Goal: Task Accomplishment & Management: Use online tool/utility

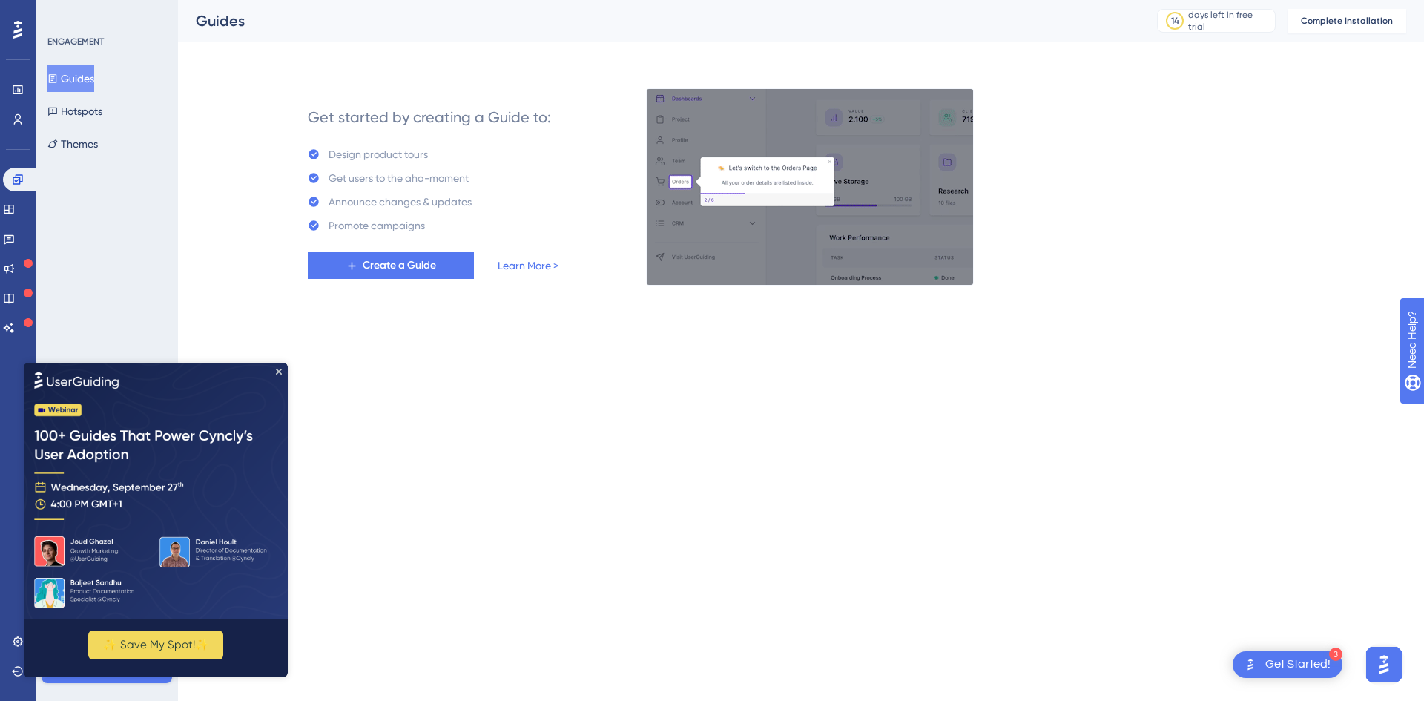
drag, startPoint x: 585, startPoint y: 349, endPoint x: 744, endPoint y: 4, distance: 380.0
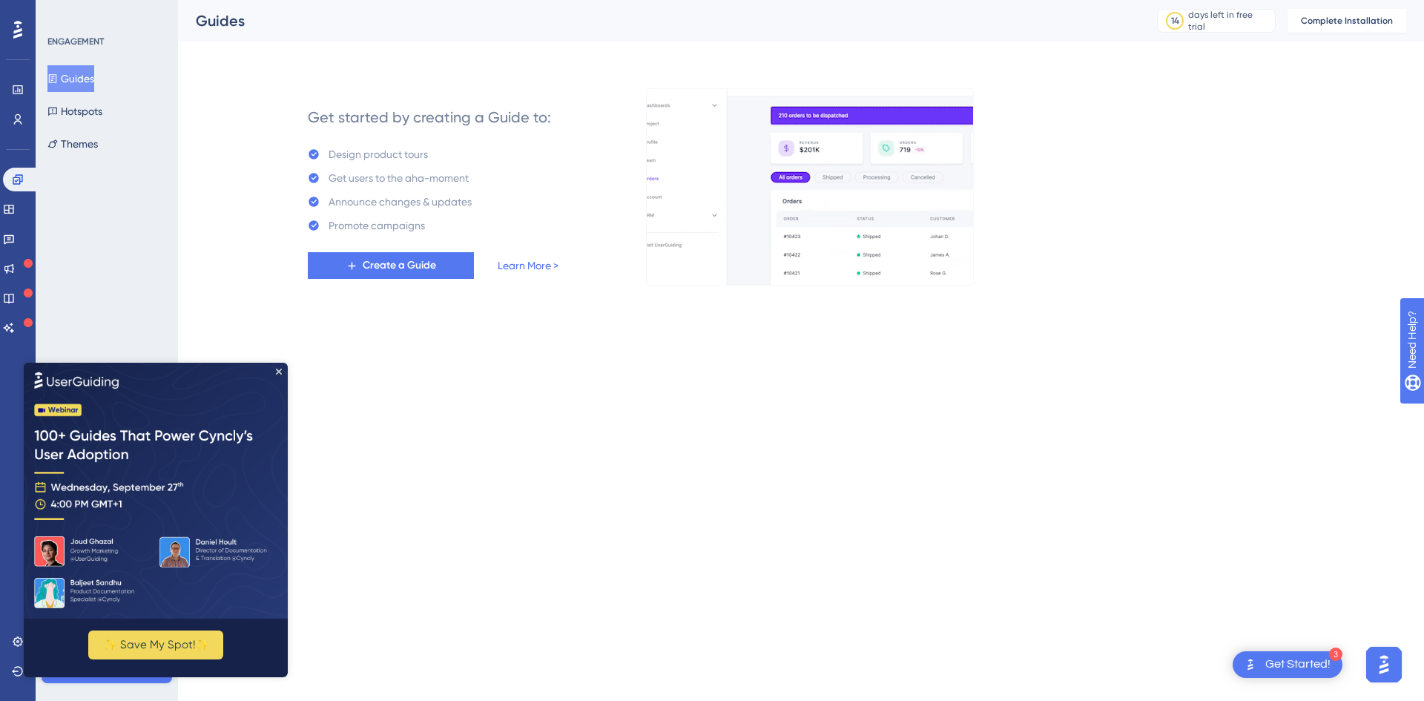
click at [582, 0] on html "3 Get Started! Performance Users Engagement Widgets Feedback Product Updates Kn…" at bounding box center [712, 0] width 1424 height 0
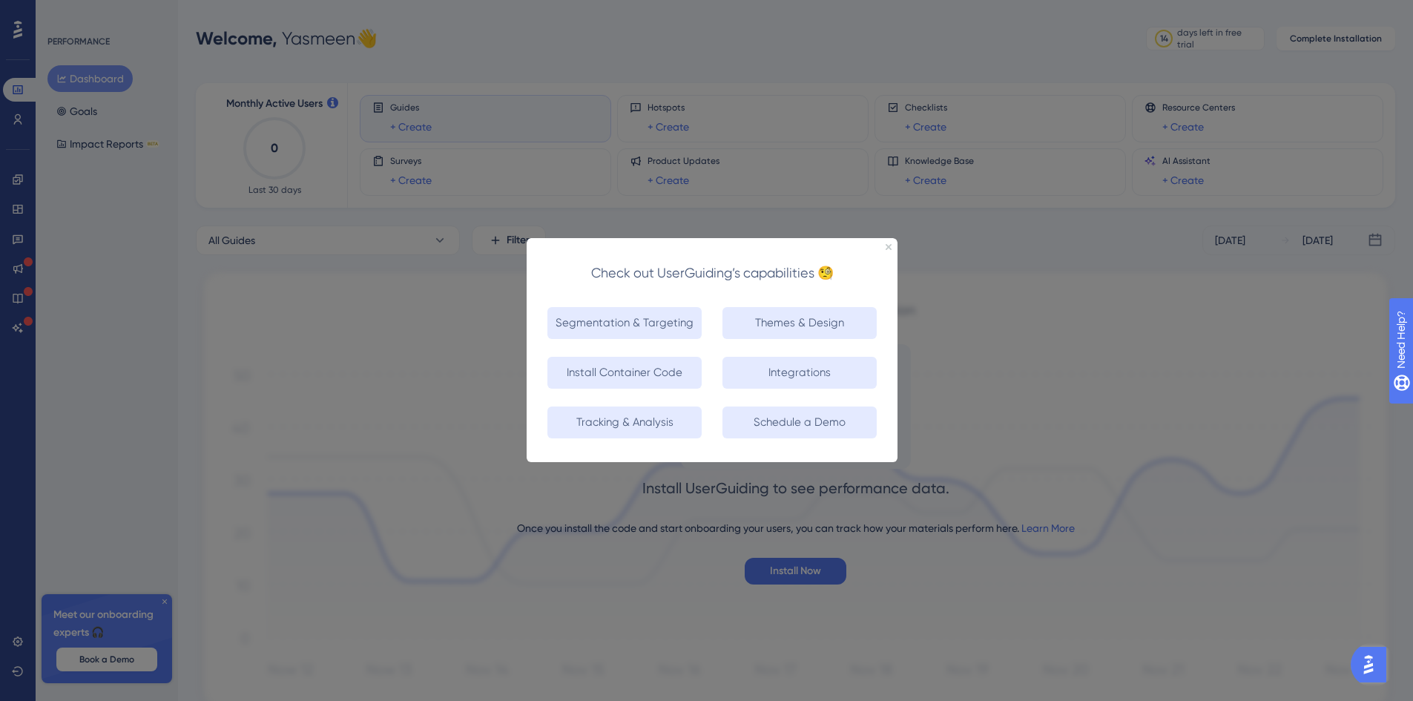
click at [789, 389] on div "Integrations" at bounding box center [804, 376] width 185 height 50
click at [797, 381] on button "Integrations" at bounding box center [800, 373] width 154 height 32
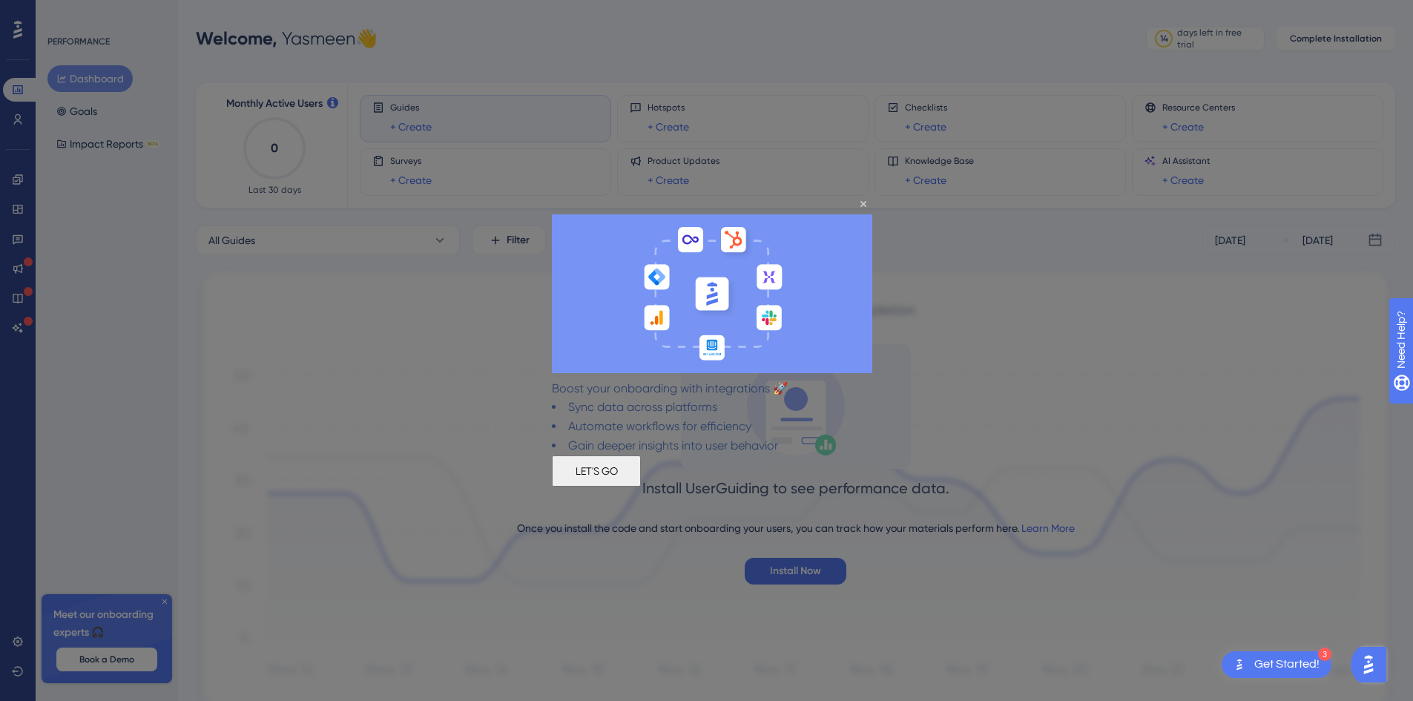
click at [641, 473] on button "LET'S GO" at bounding box center [596, 470] width 89 height 31
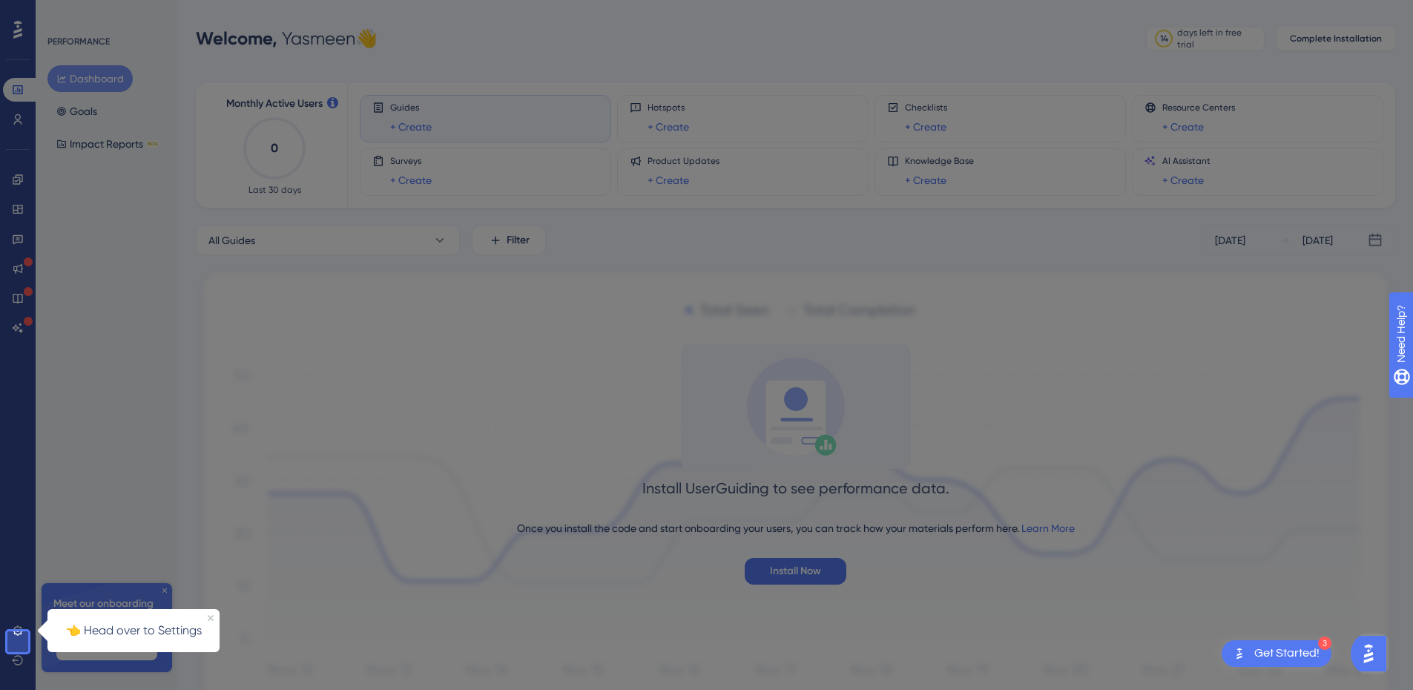
click at [1320, 652] on div "3 Get Started!" at bounding box center [1277, 653] width 110 height 27
click at [202, 619] on div "👈 Head over to Settings" at bounding box center [133, 630] width 172 height 43
click at [210, 617] on icon "Close Preview" at bounding box center [211, 618] width 6 height 6
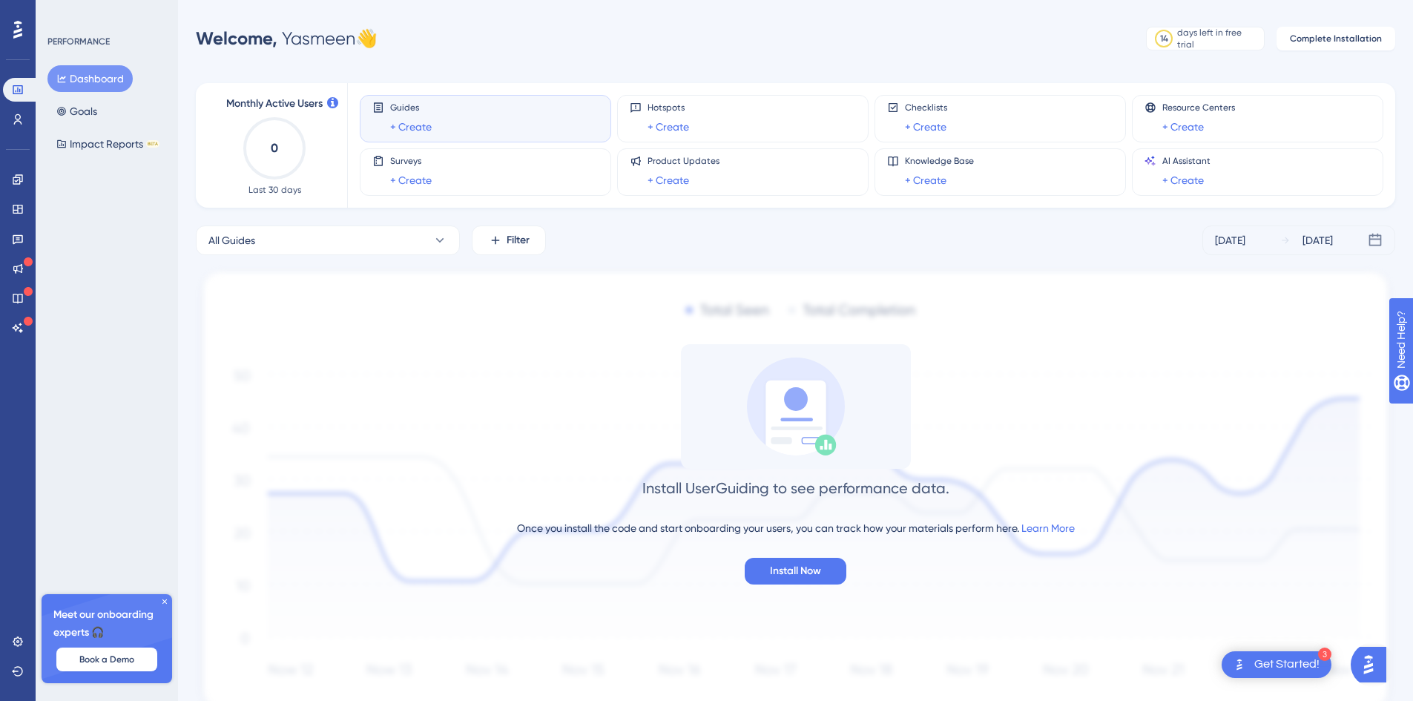
click at [1292, 646] on img at bounding box center [796, 492] width 1200 height 450
click at [1293, 651] on div "3 Get Started!" at bounding box center [1277, 664] width 110 height 27
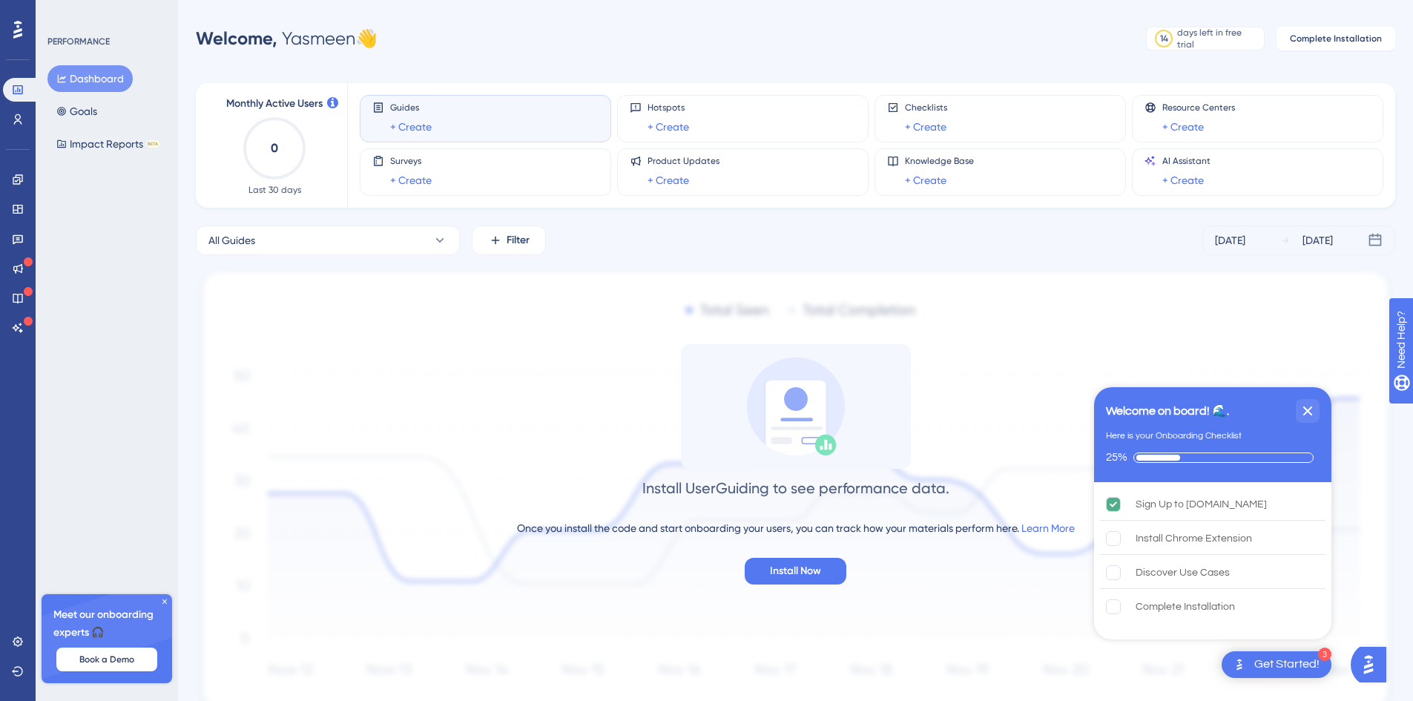
click at [583, 122] on div "Guides + Create" at bounding box center [485, 119] width 226 height 34
click at [422, 124] on link "+ Create" at bounding box center [411, 127] width 42 height 18
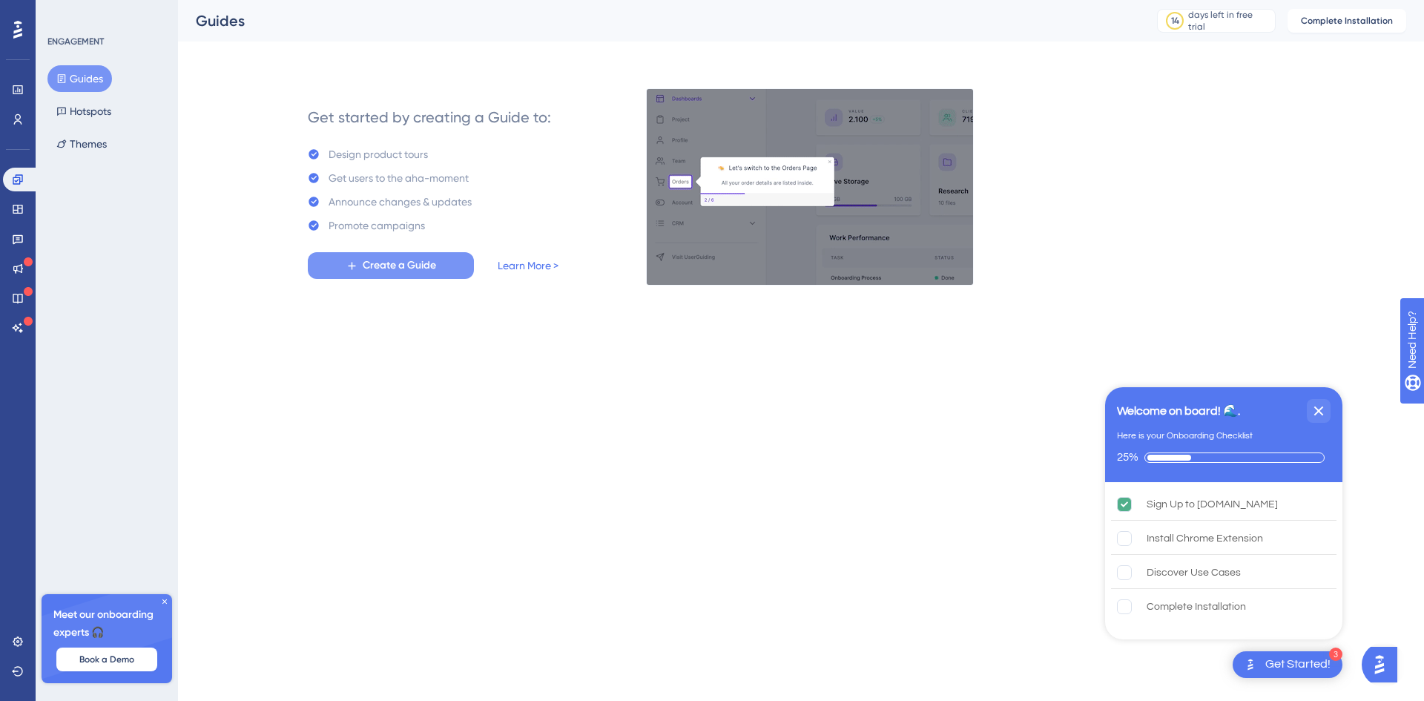
click at [446, 257] on button "Create a Guide" at bounding box center [391, 265] width 166 height 27
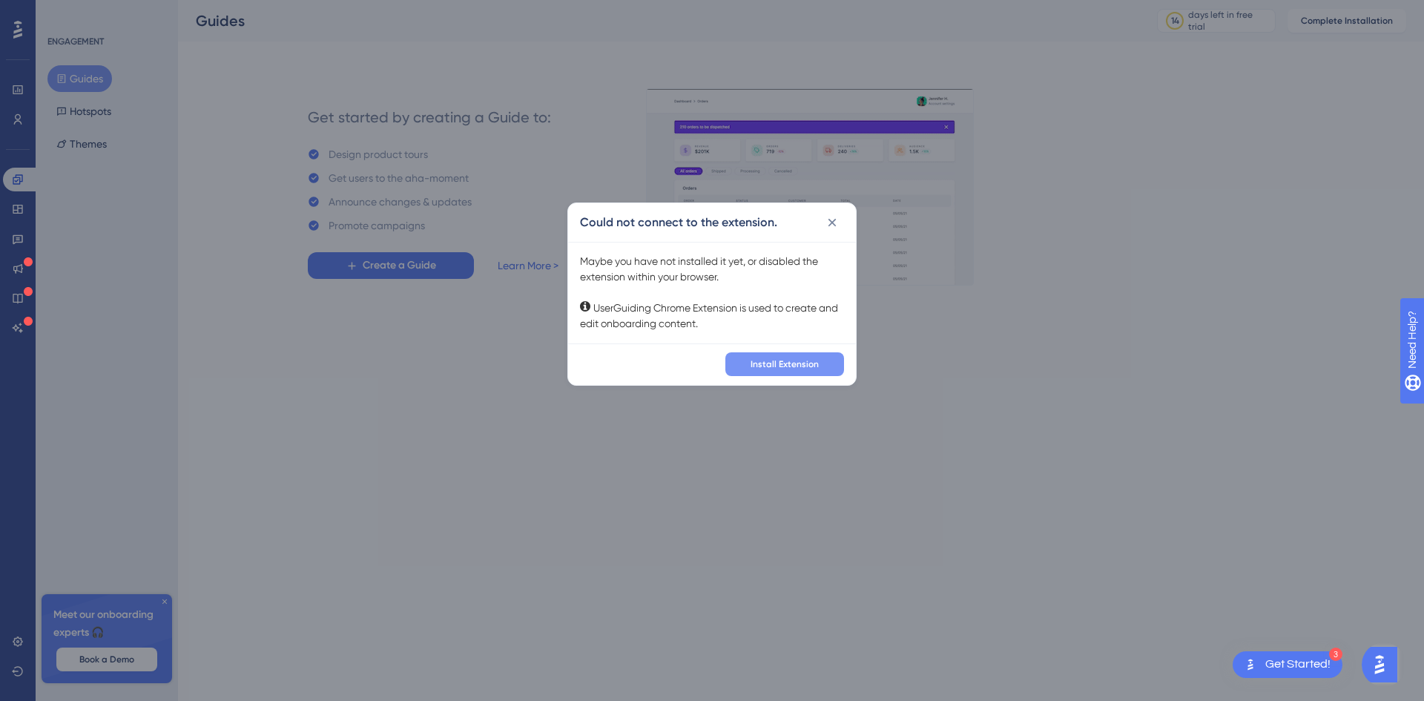
click at [806, 363] on span "Install Extension" at bounding box center [785, 364] width 68 height 12
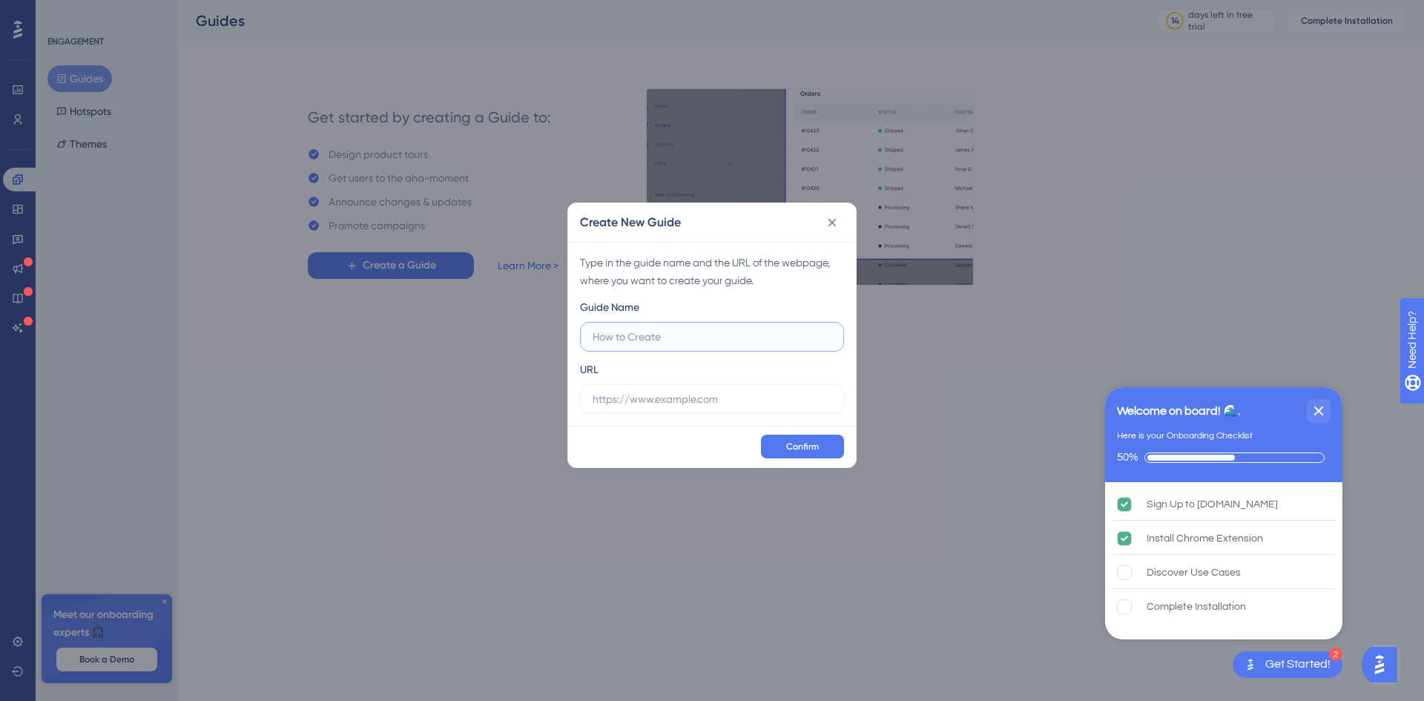
paste input "✅"
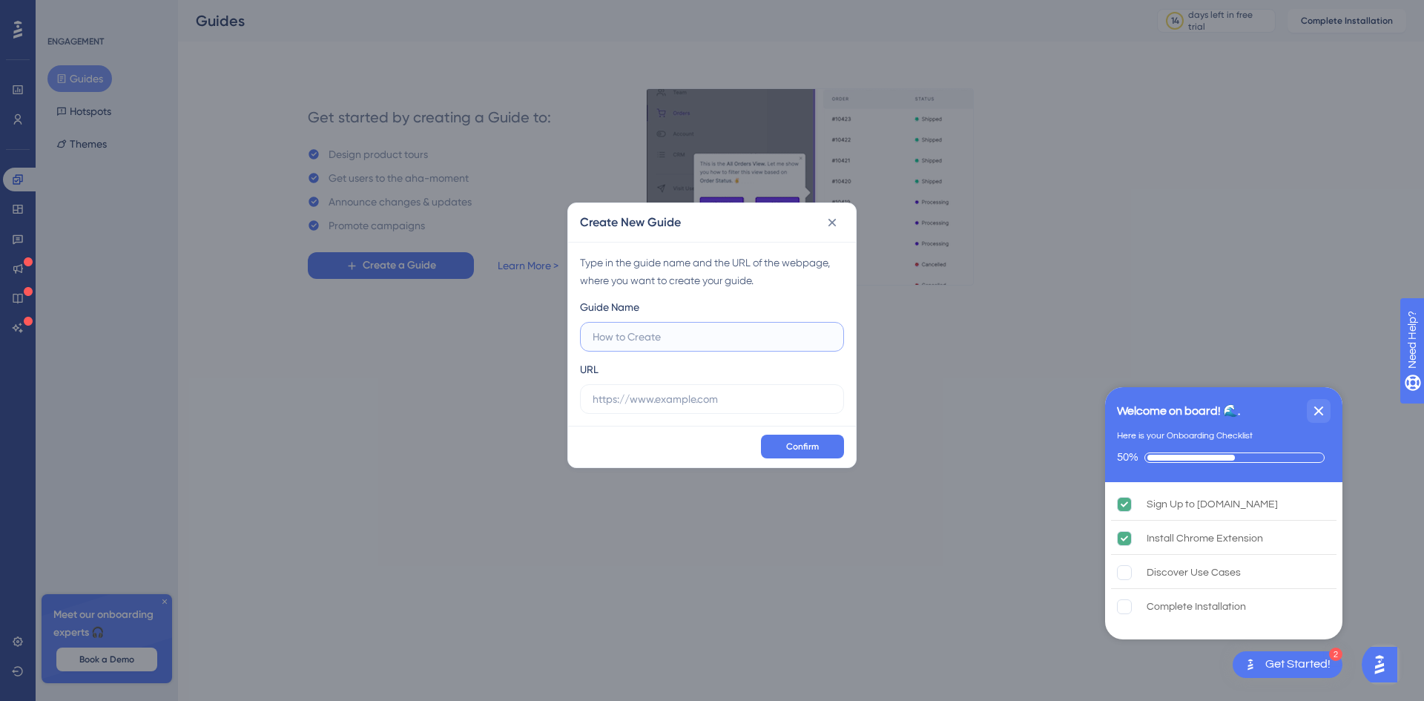
type input "✅"
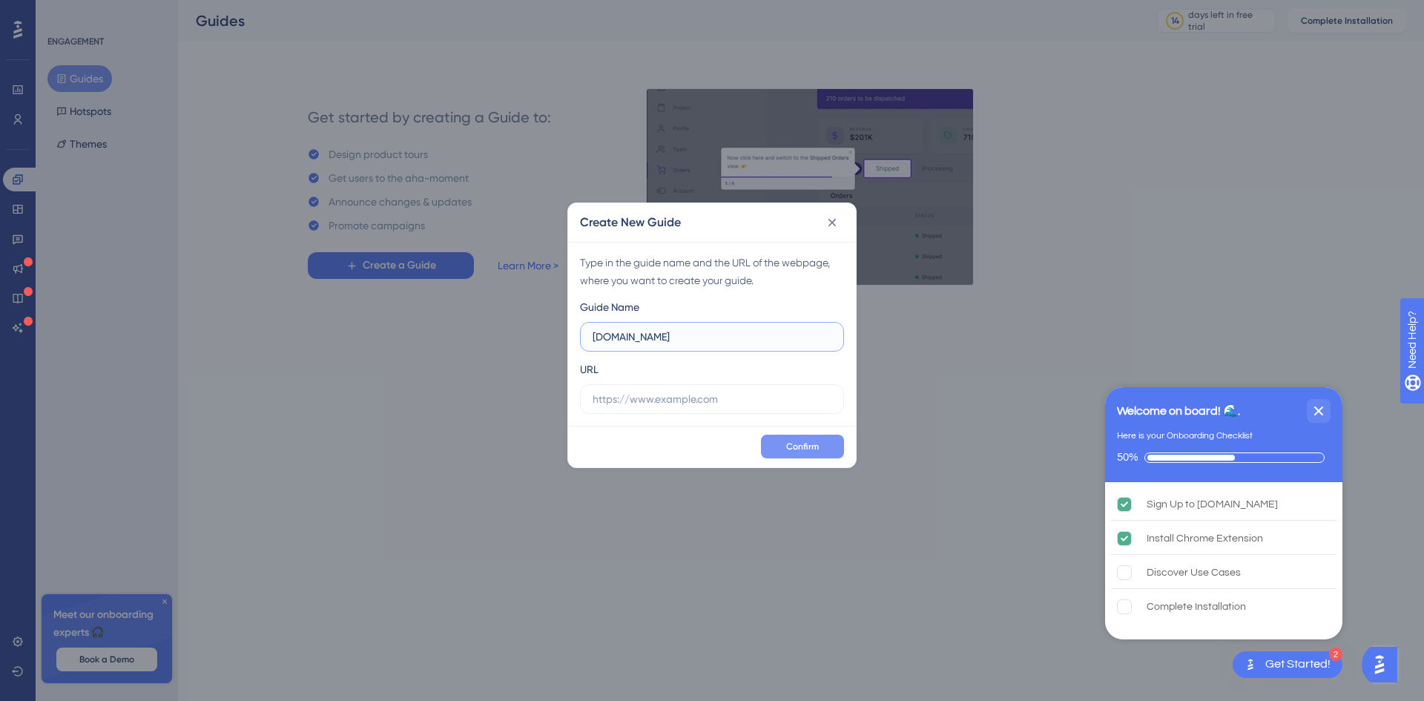
type input "thehelloapp.com"
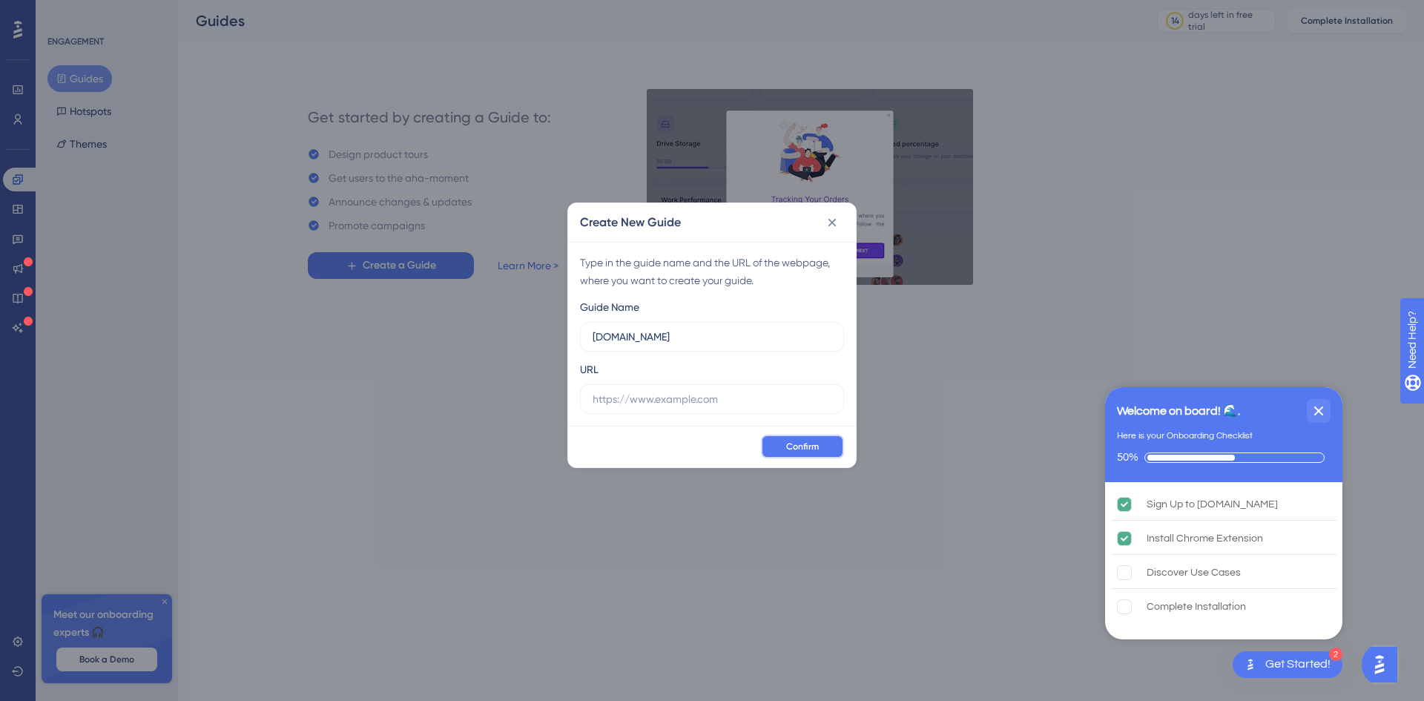
click at [818, 438] on button "Confirm" at bounding box center [802, 447] width 83 height 24
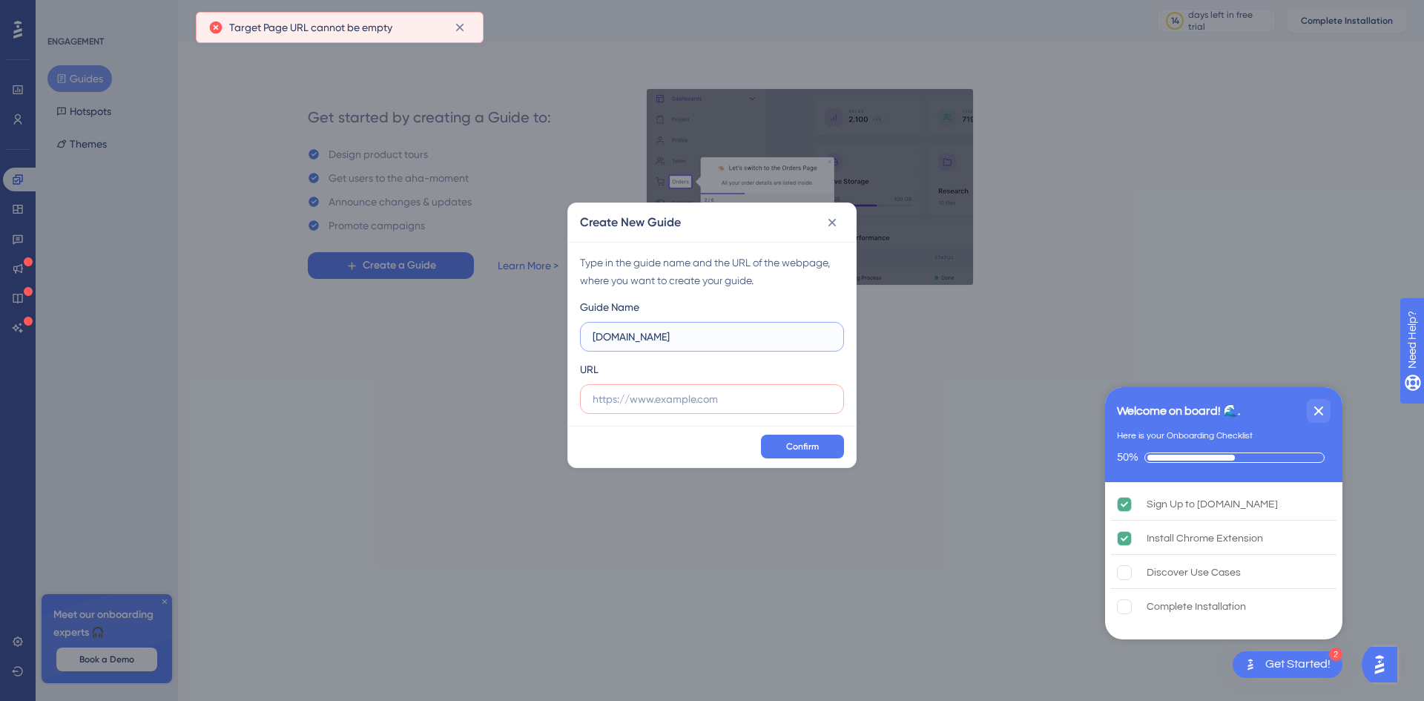
click at [669, 338] on input "thehelloapp.com" at bounding box center [712, 337] width 239 height 16
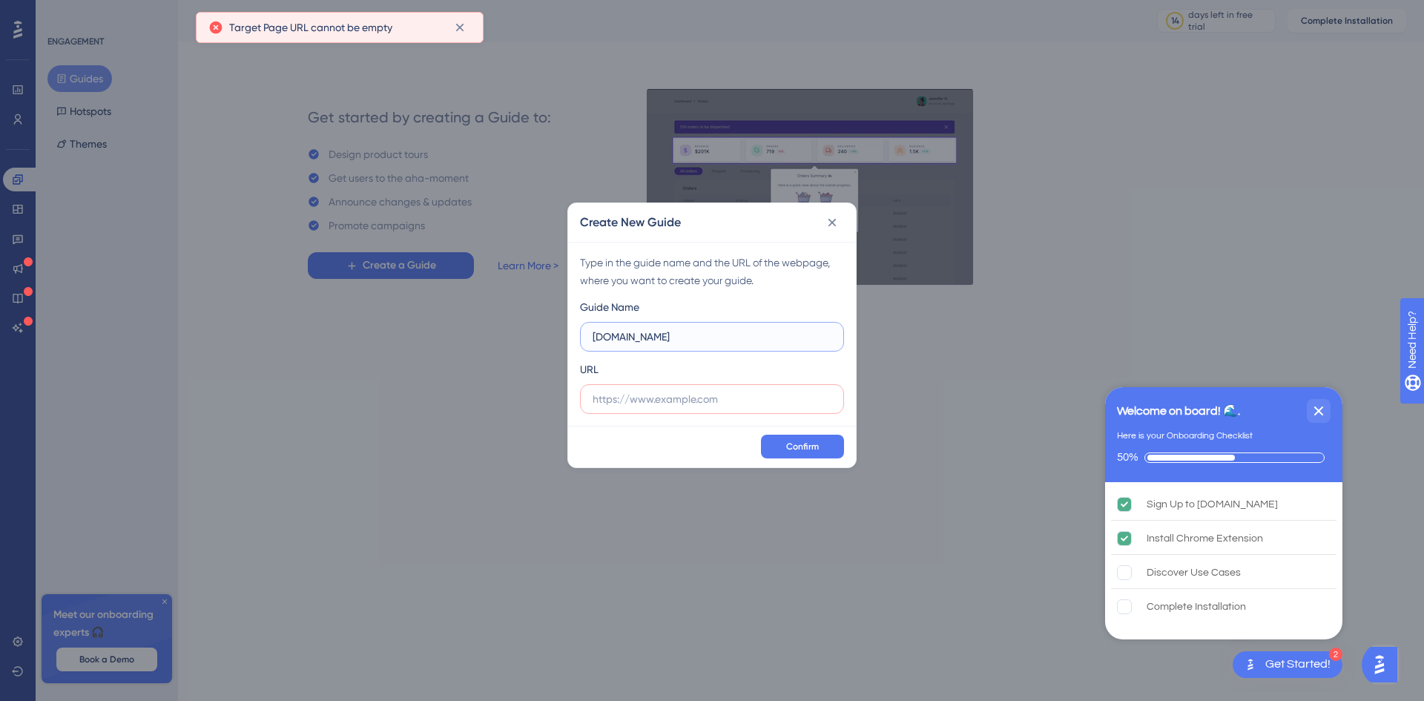
click at [669, 338] on input "thehelloapp.com" at bounding box center [712, 337] width 239 height 16
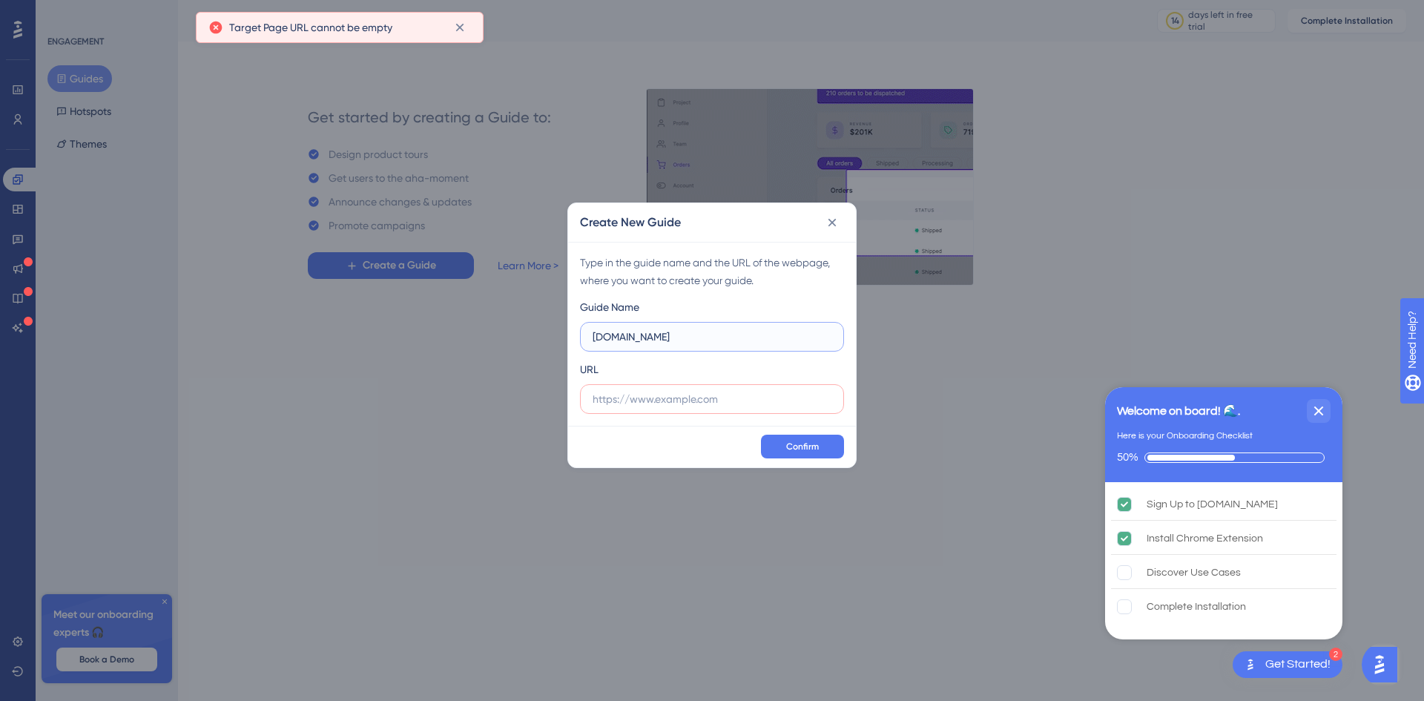
click at [669, 338] on input "thehelloapp.com" at bounding box center [712, 337] width 239 height 16
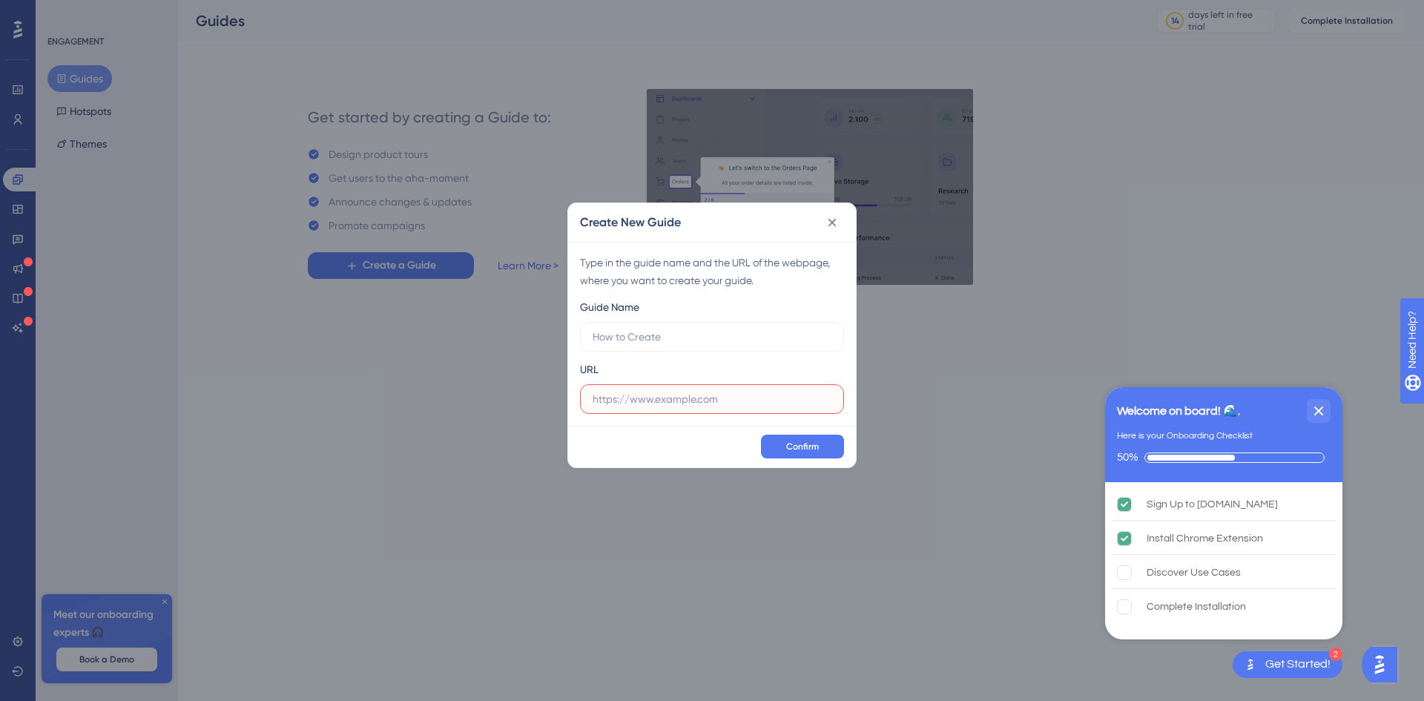
click at [664, 404] on input "text" at bounding box center [712, 399] width 239 height 16
paste input "thehelloapp.com"
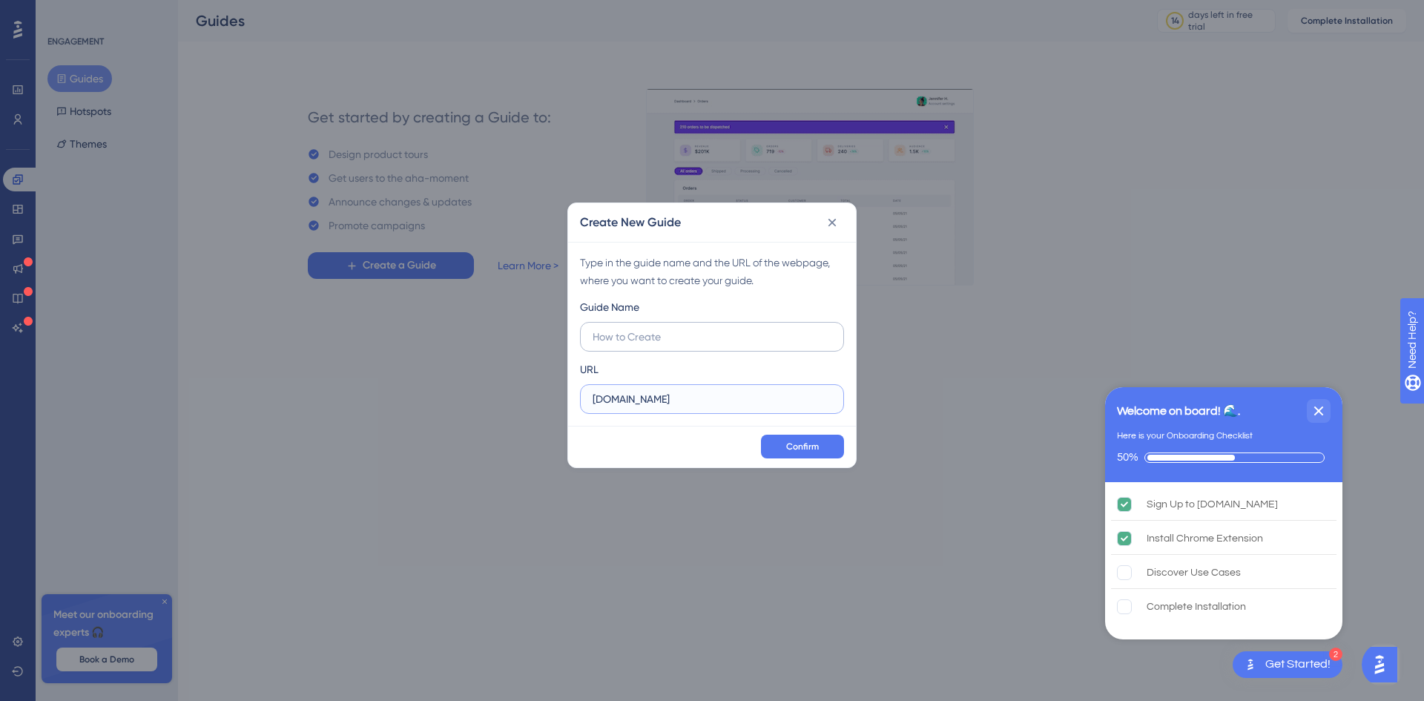
type input "thehelloapp.com"
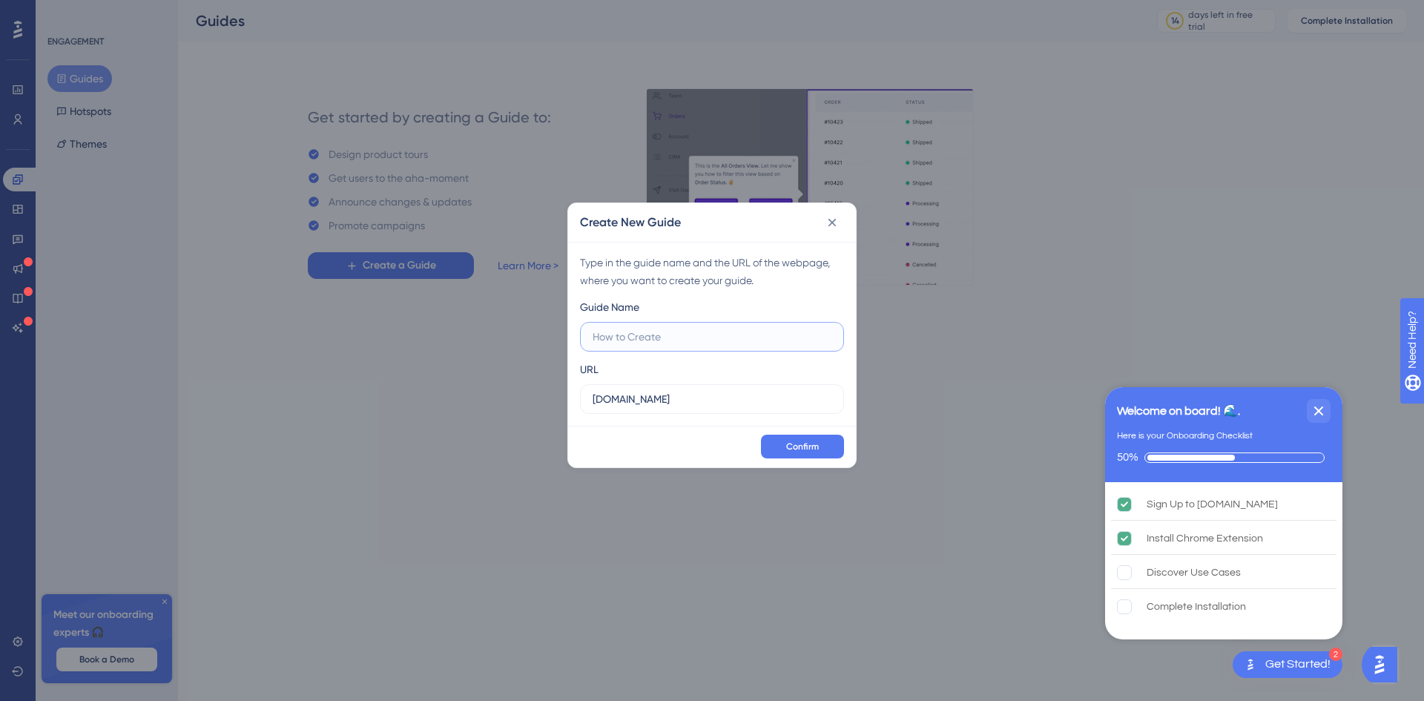
click at [675, 340] on input "text" at bounding box center [712, 337] width 239 height 16
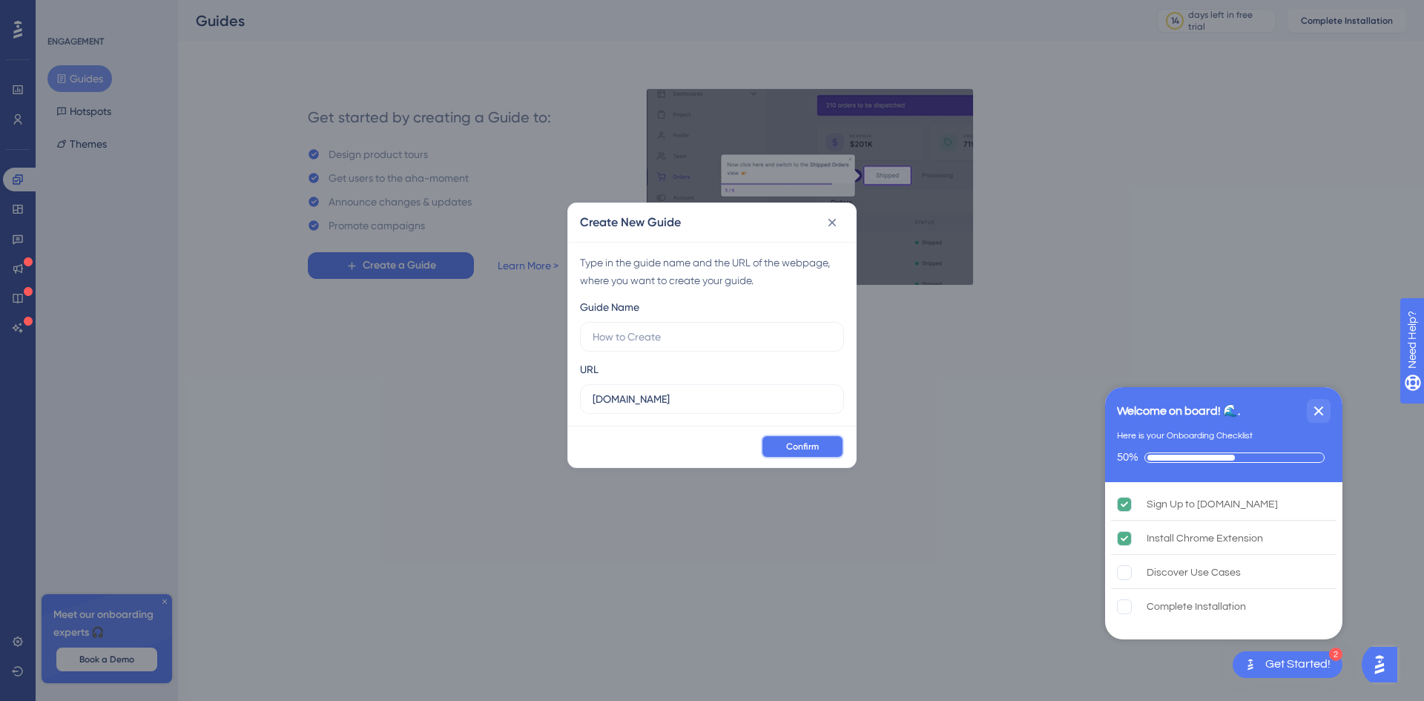
click at [789, 450] on span "Confirm" at bounding box center [802, 447] width 33 height 12
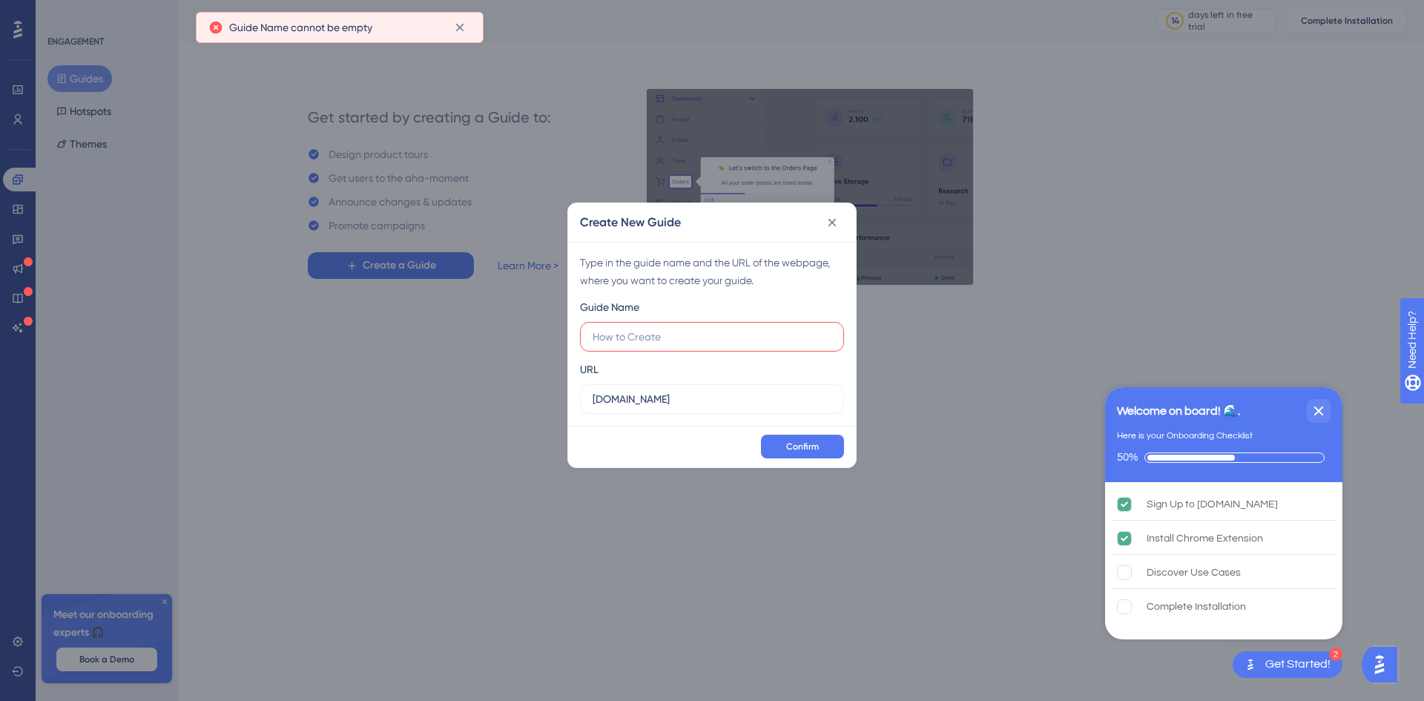
click at [679, 348] on label at bounding box center [712, 337] width 264 height 30
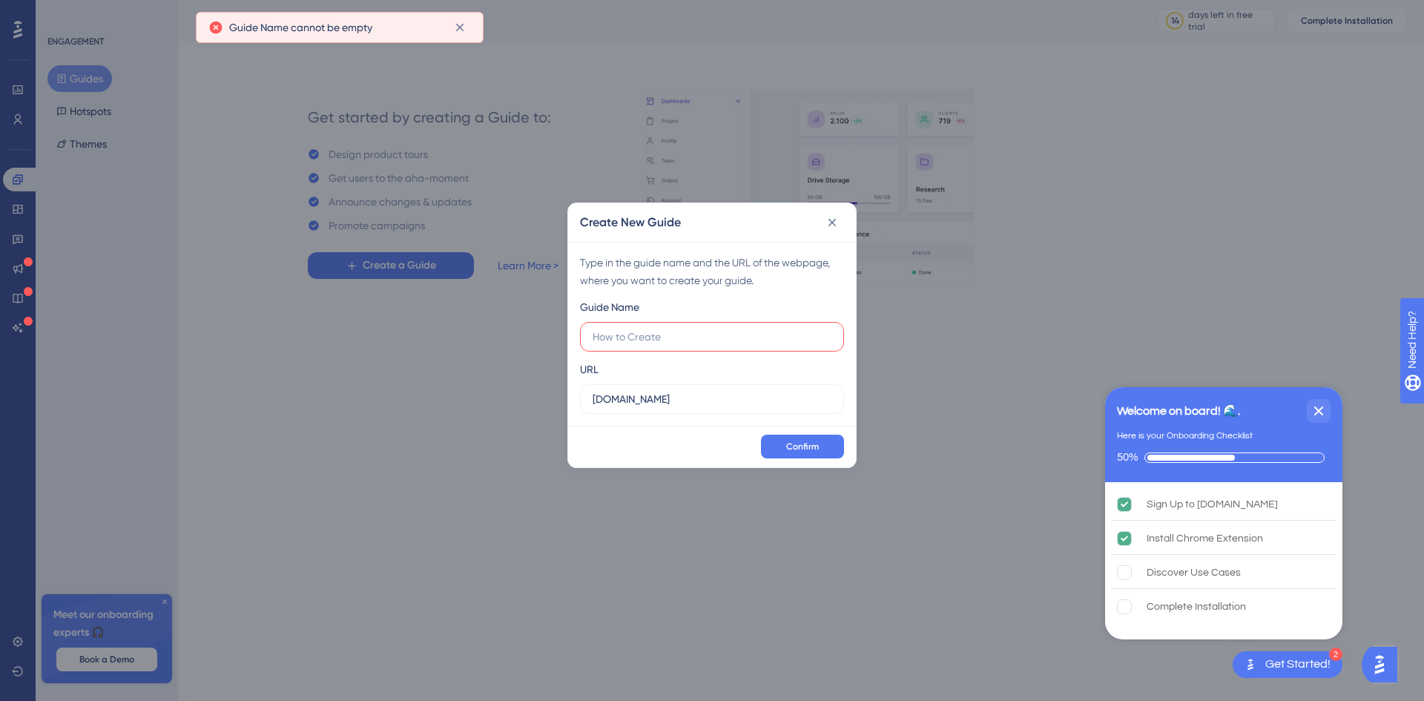
click at [679, 345] on input "text" at bounding box center [712, 337] width 239 height 16
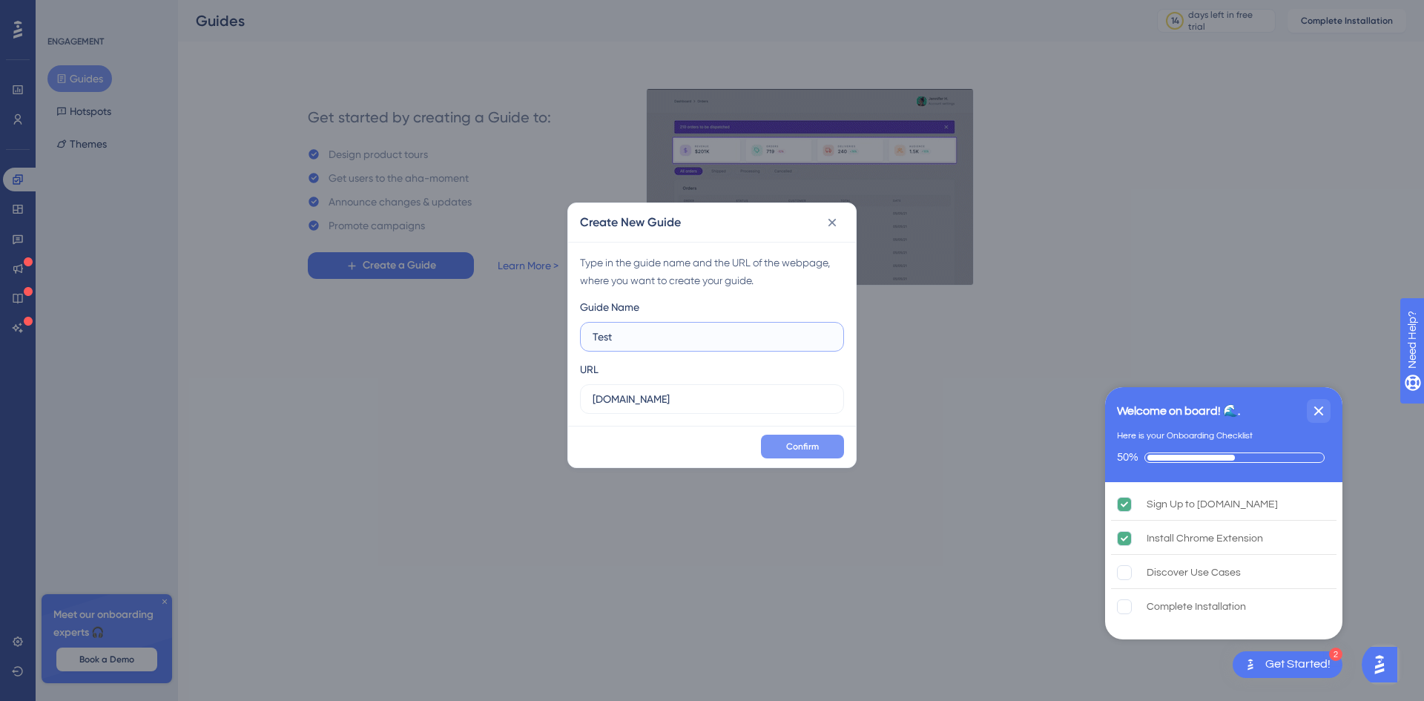
type input "Test"
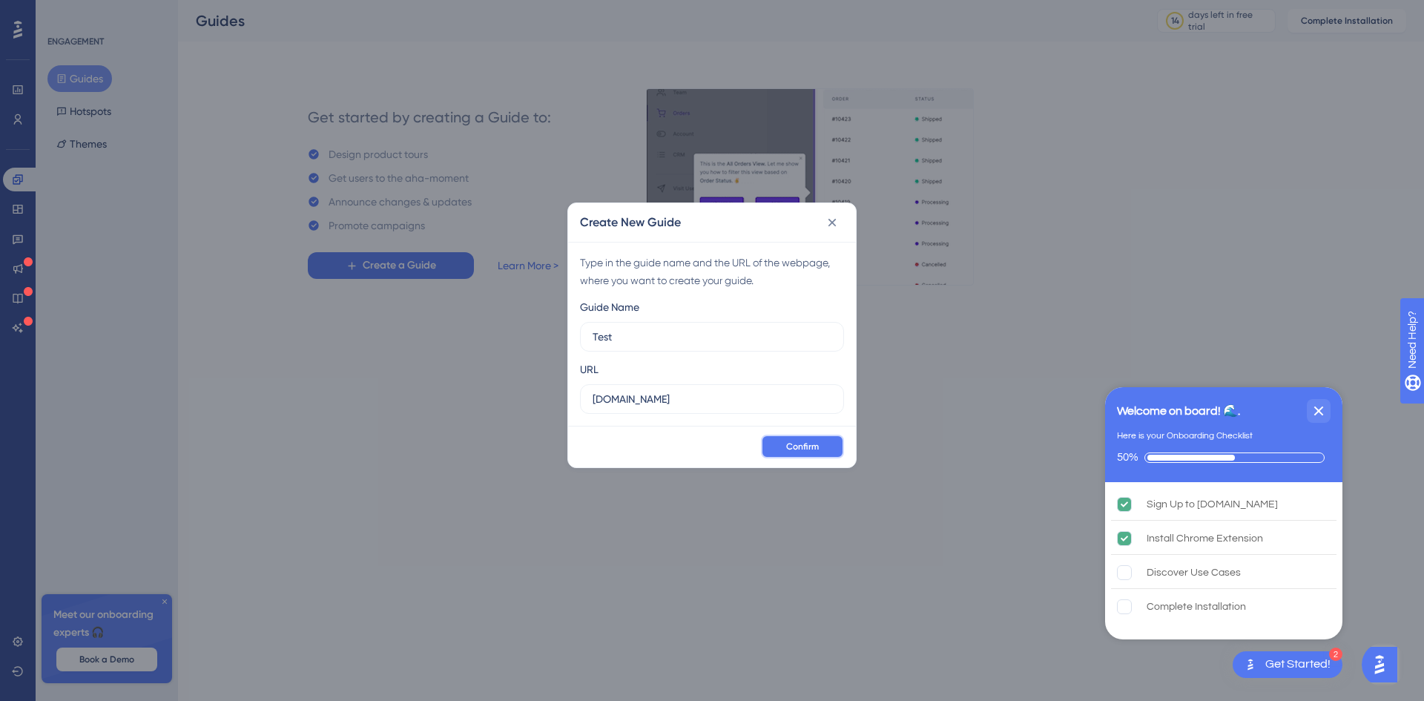
click at [800, 436] on button "Confirm" at bounding box center [802, 447] width 83 height 24
